Goal: Task Accomplishment & Management: Use online tool/utility

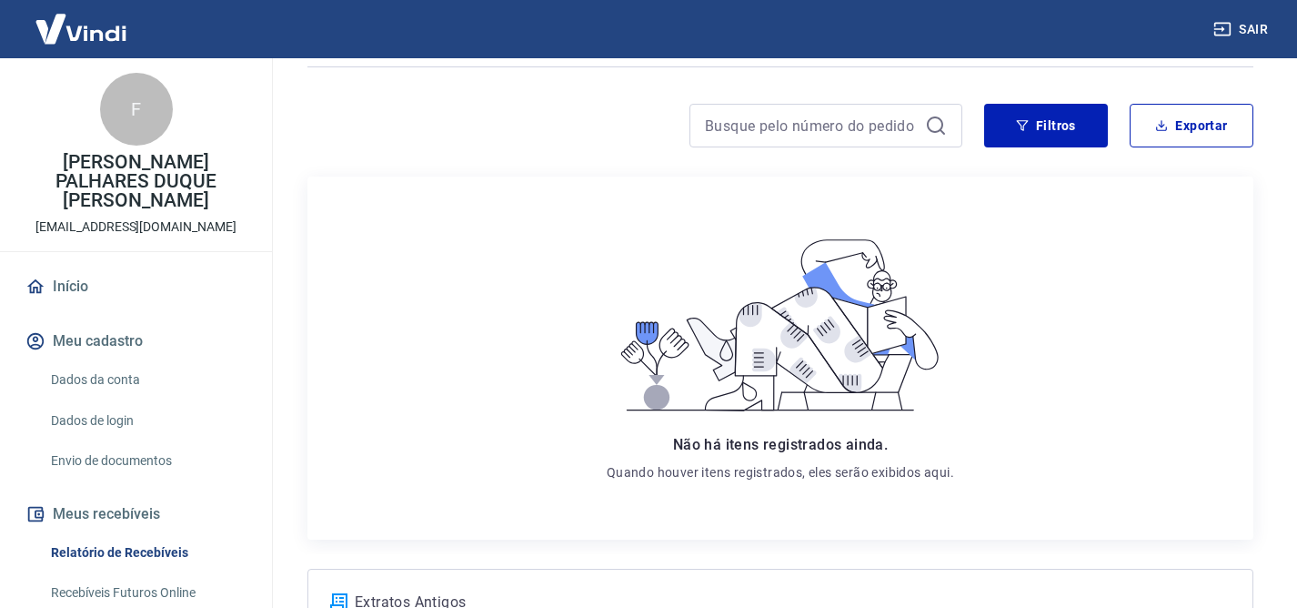
scroll to position [129, 0]
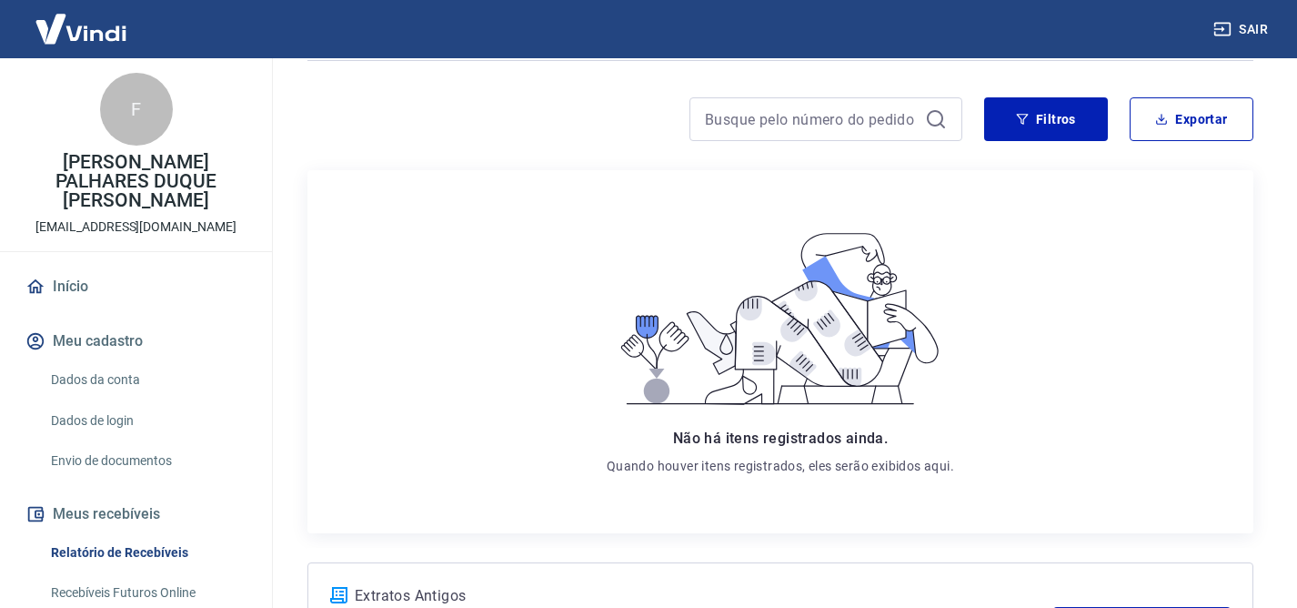
click at [103, 377] on link "Dados da conta" at bounding box center [147, 379] width 207 height 37
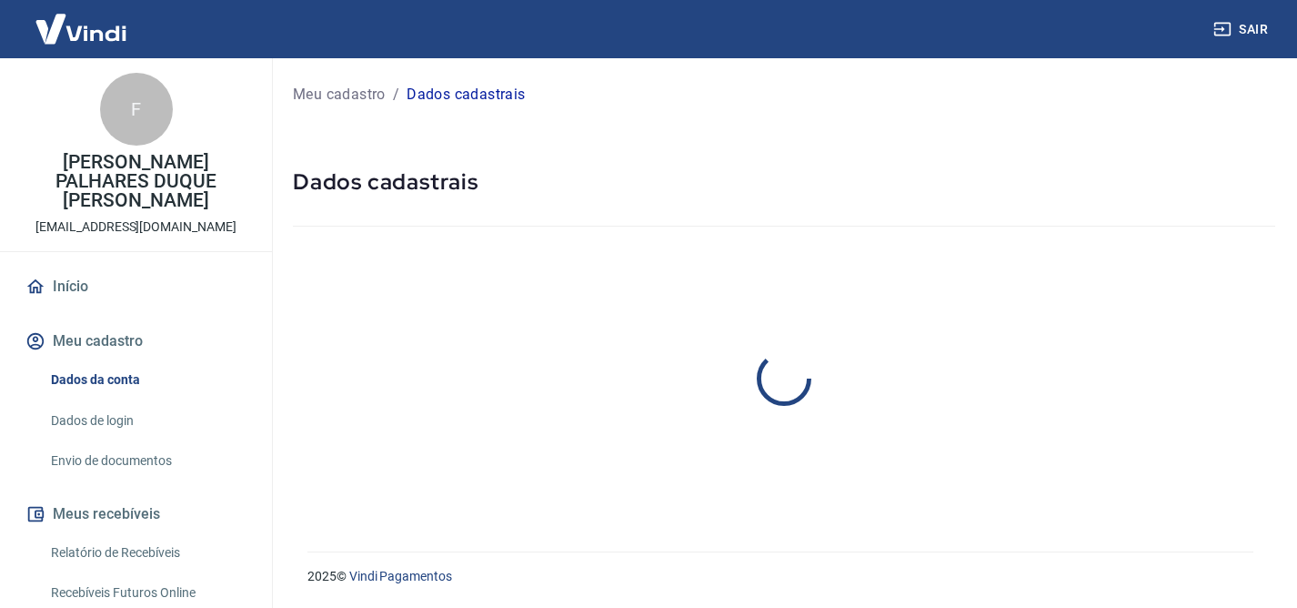
select select "SP"
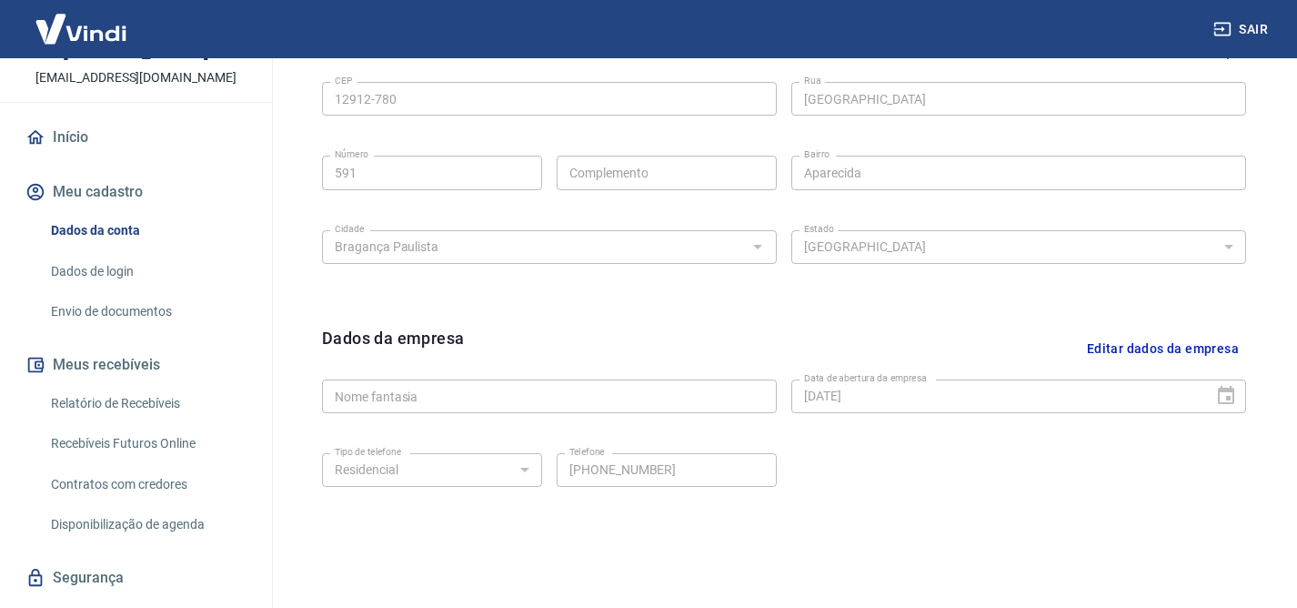
scroll to position [153, 0]
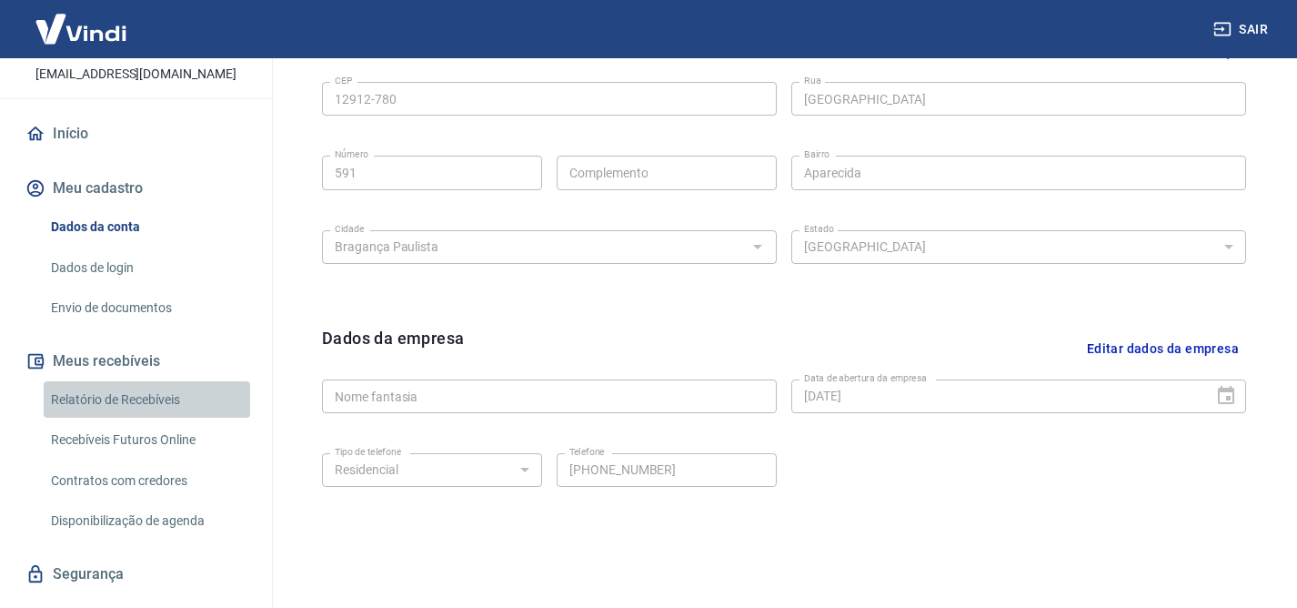
click at [132, 381] on link "Relatório de Recebíveis" at bounding box center [147, 399] width 207 height 37
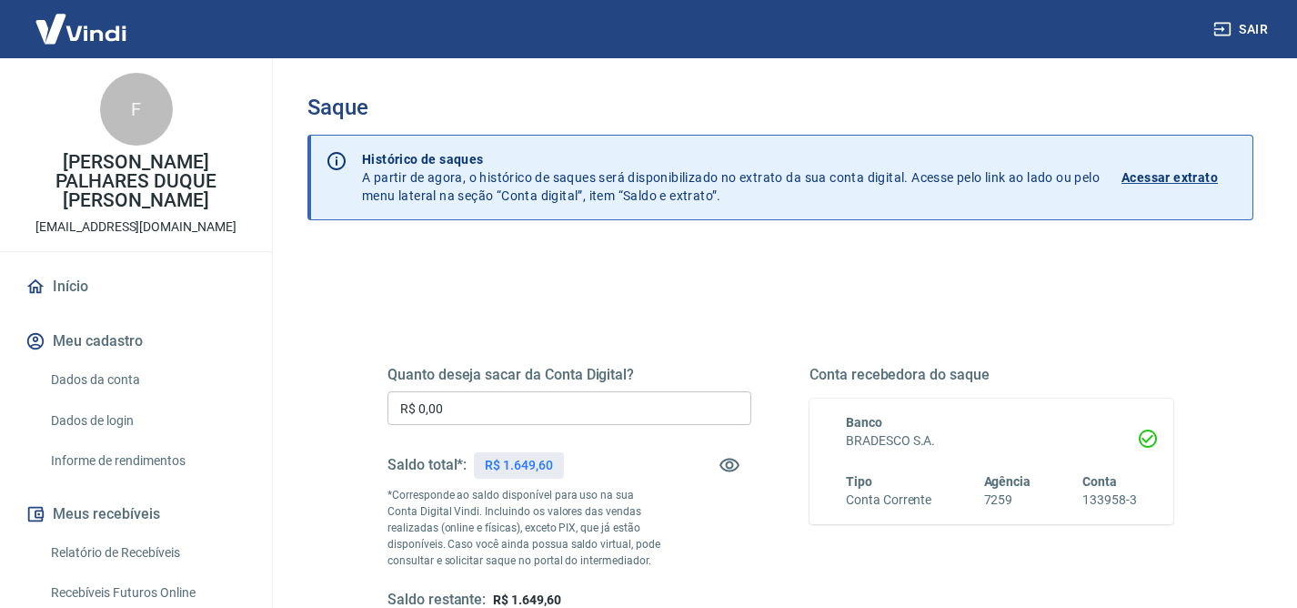
click at [639, 398] on input "R$ 0,00" at bounding box center [570, 408] width 364 height 34
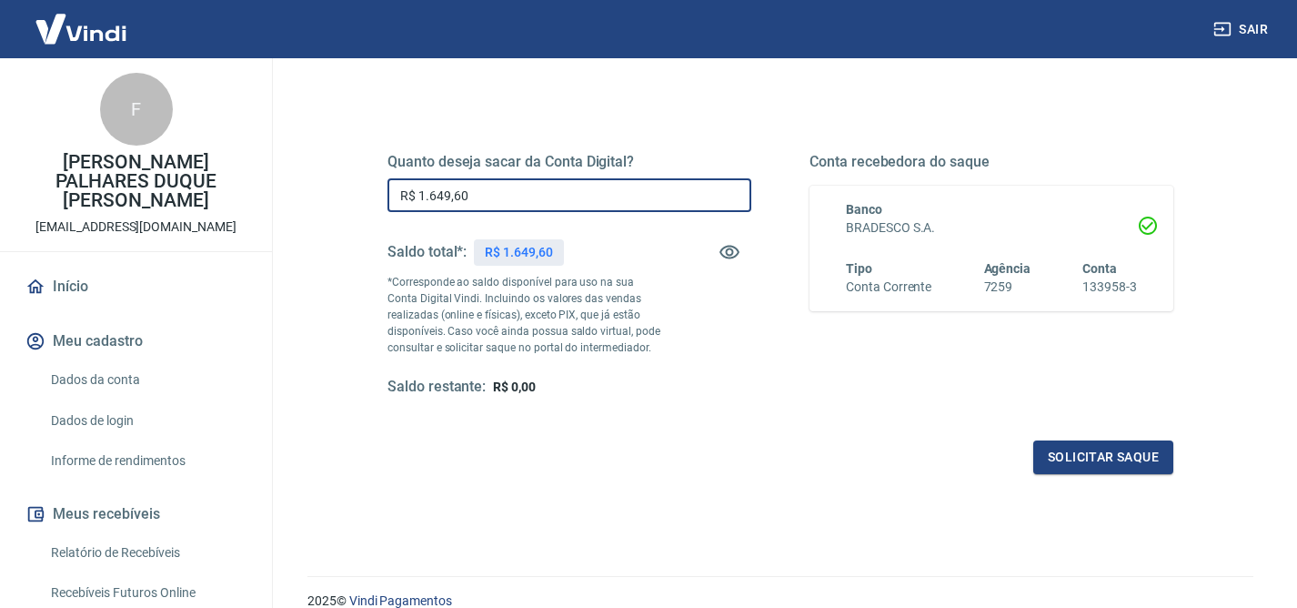
scroll to position [239, 0]
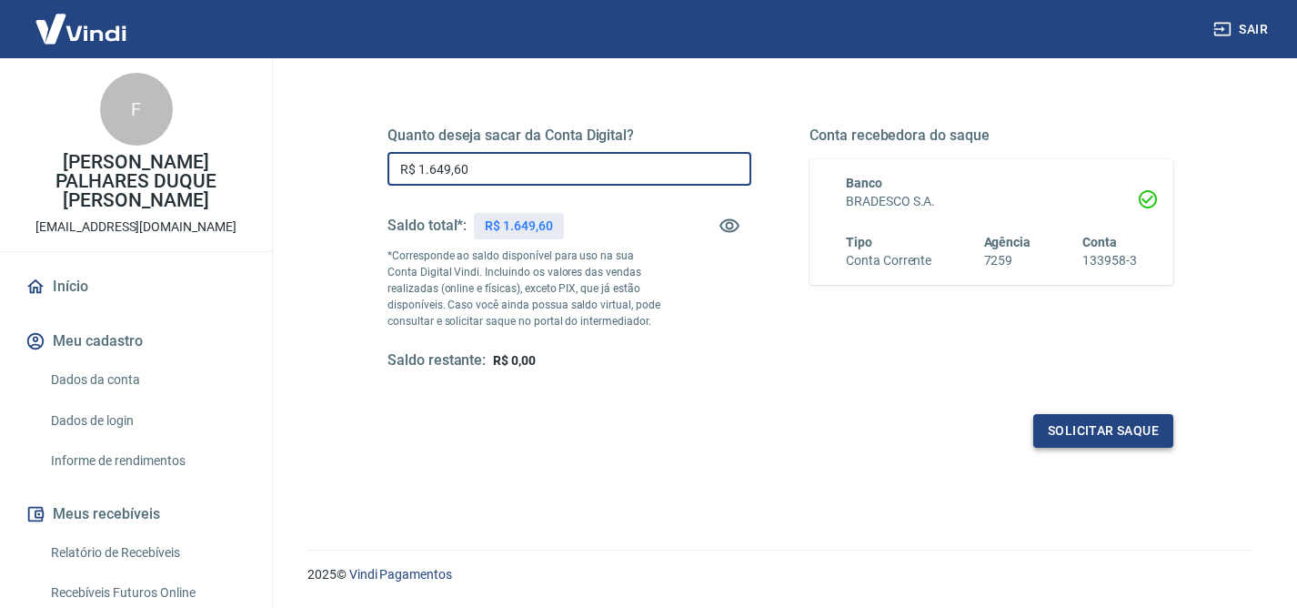
type input "R$ 1.649,60"
click at [1125, 430] on button "Solicitar saque" at bounding box center [1104, 431] width 140 height 34
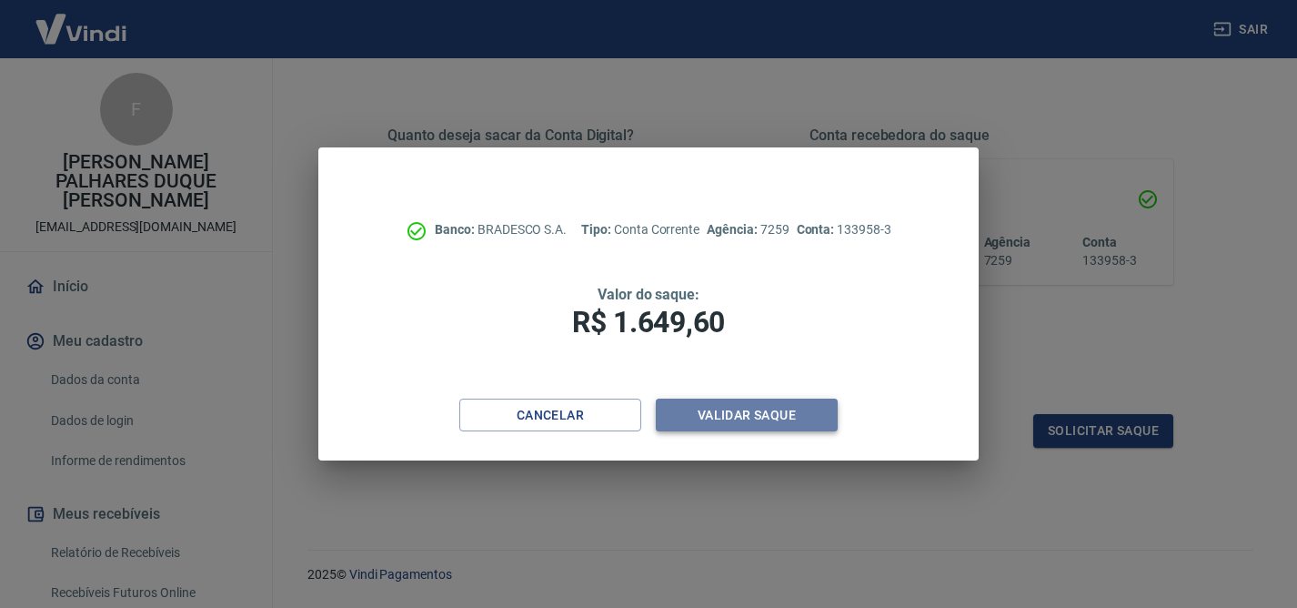
click at [798, 411] on button "Validar saque" at bounding box center [747, 415] width 182 height 34
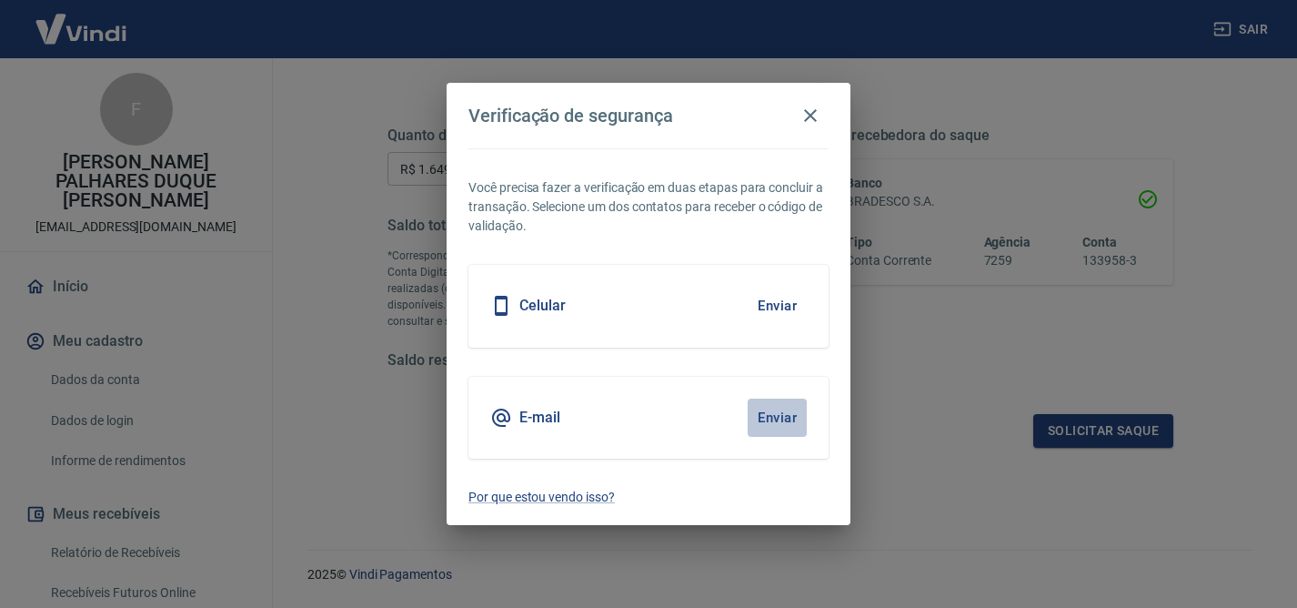
click at [770, 415] on button "Enviar" at bounding box center [777, 417] width 59 height 38
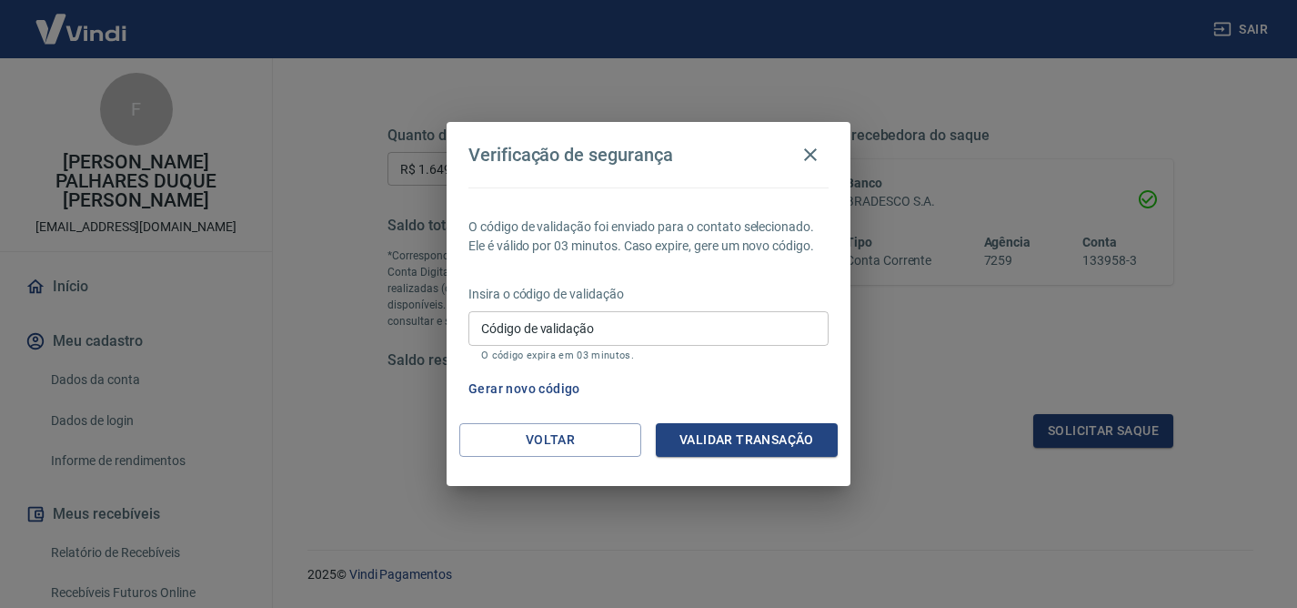
click at [731, 316] on input "Código de validação" at bounding box center [649, 328] width 360 height 34
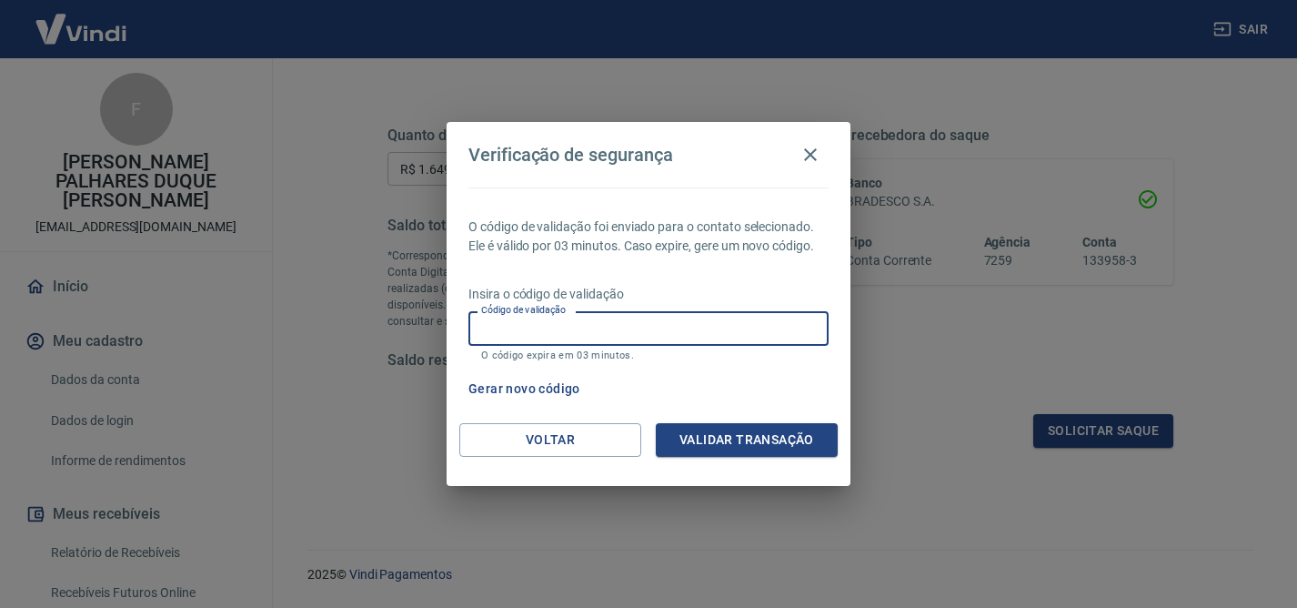
click at [781, 316] on input "Código de validação" at bounding box center [649, 328] width 360 height 34
type input "592105"
click at [804, 439] on button "Validar transação" at bounding box center [747, 440] width 182 height 34
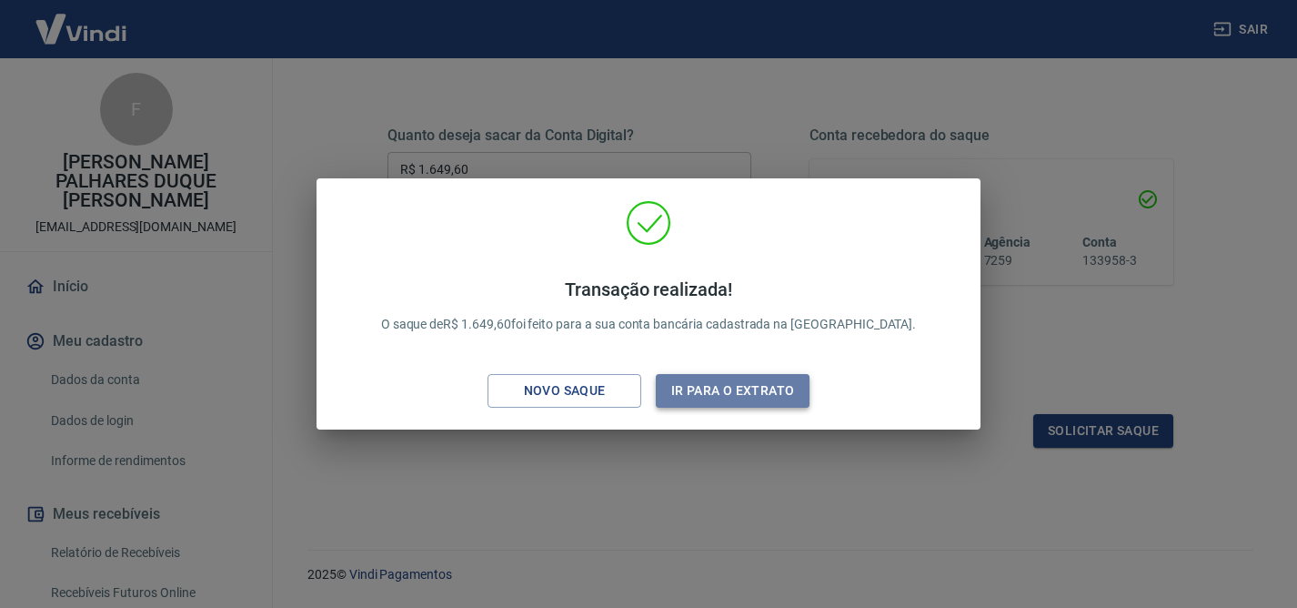
click at [714, 398] on button "Ir para o extrato" at bounding box center [733, 391] width 154 height 34
